Goal: Information Seeking & Learning: Learn about a topic

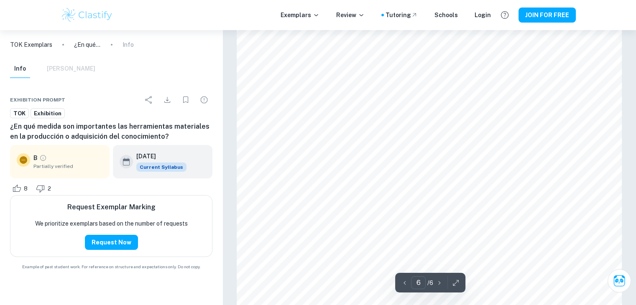
scroll to position [2913, 0]
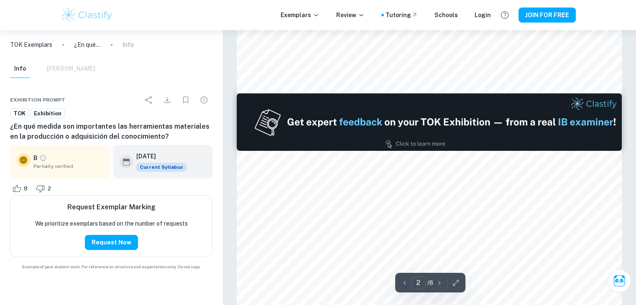
type input "1"
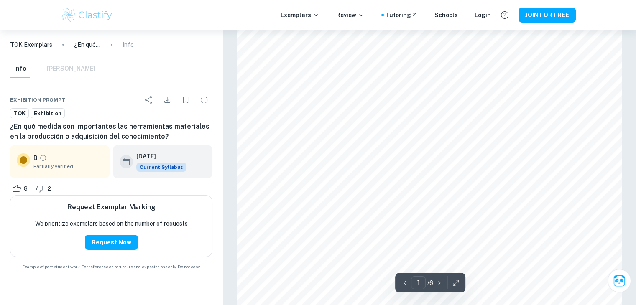
scroll to position [73, 0]
